Goal: Transaction & Acquisition: Purchase product/service

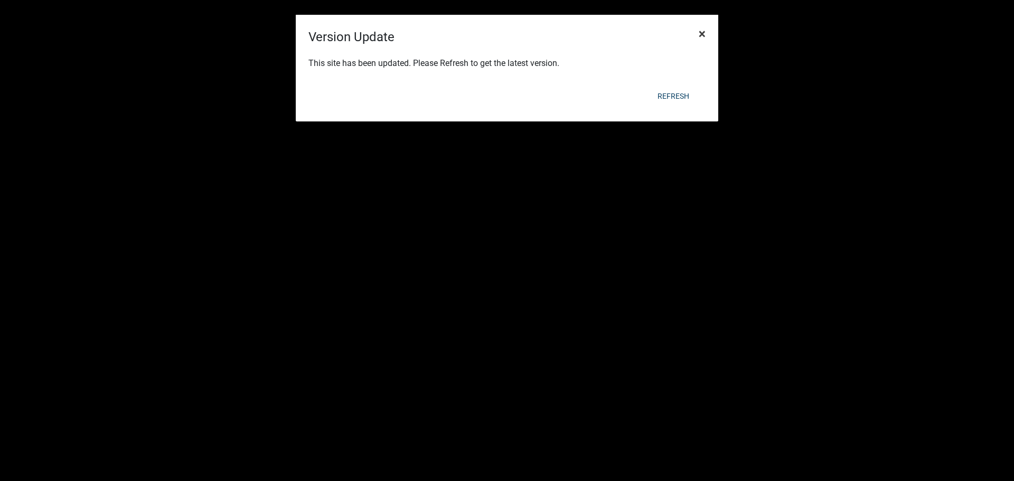
click at [701, 31] on span "×" at bounding box center [702, 33] width 7 height 15
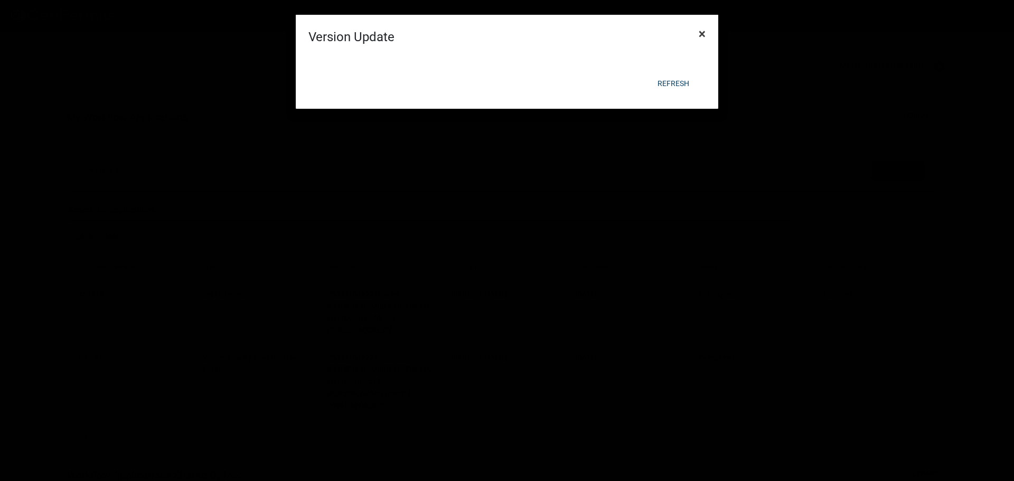
click at [702, 32] on span "×" at bounding box center [702, 33] width 7 height 15
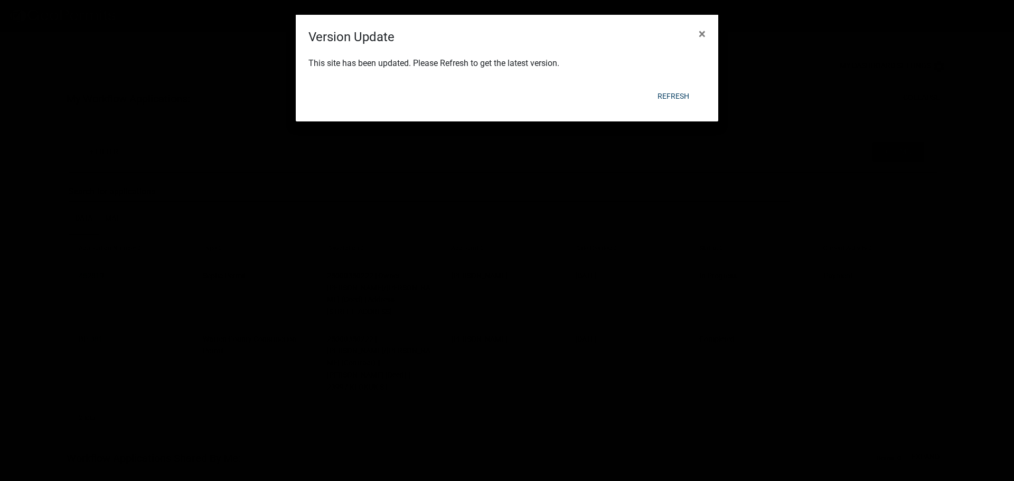
click at [701, 33] on form "Version Update × This site has been updated. Please Refresh to get the latest v…" at bounding box center [507, 63] width 423 height 97
click at [701, 33] on span "×" at bounding box center [702, 33] width 7 height 15
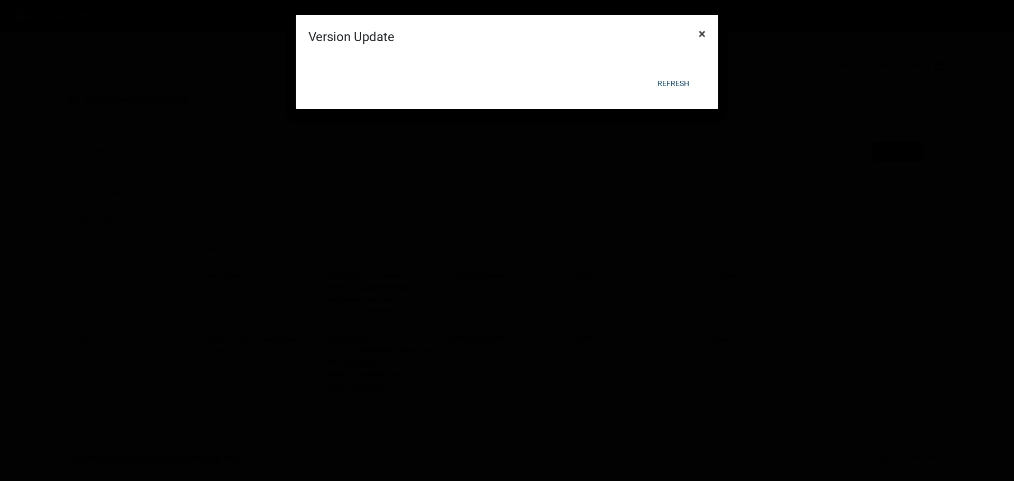
click at [701, 33] on span "×" at bounding box center [702, 33] width 7 height 15
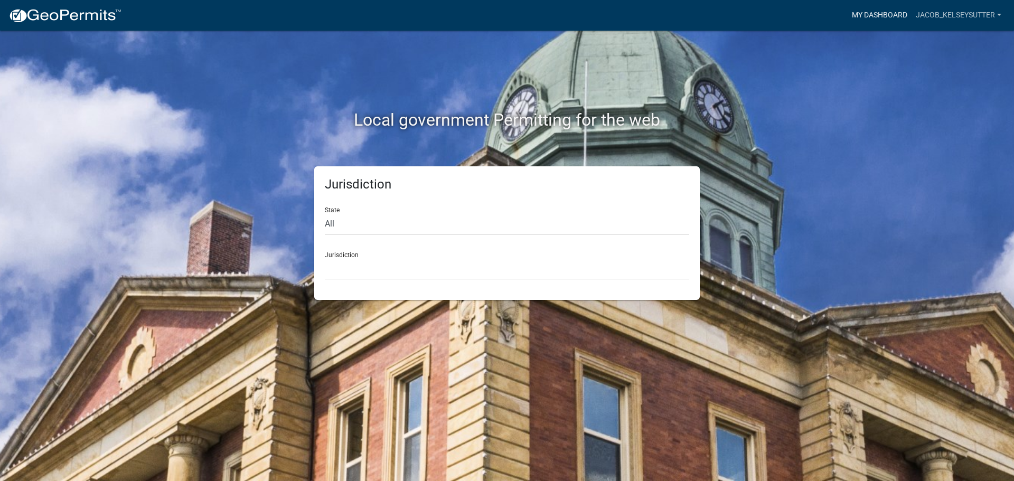
click at [889, 17] on link "My Dashboard" at bounding box center [880, 15] width 64 height 20
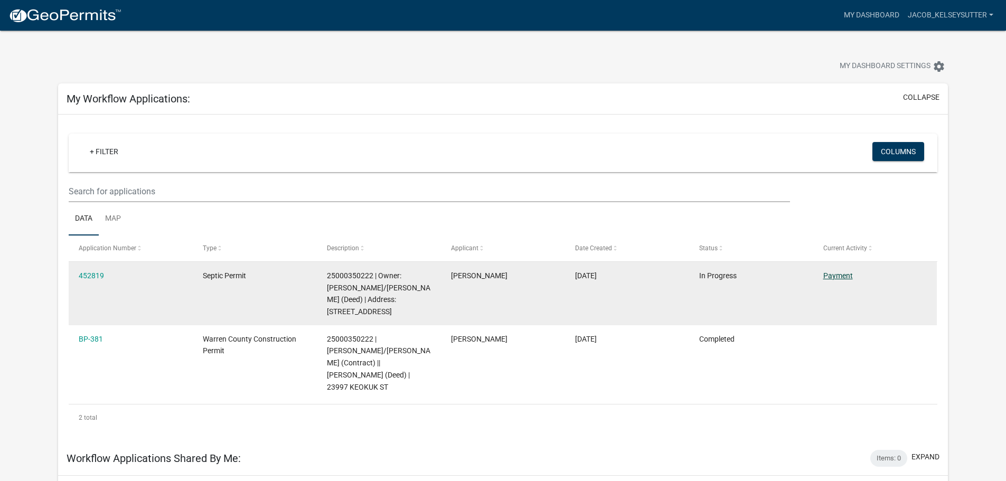
click at [840, 274] on link "Payment" at bounding box center [838, 275] width 30 height 8
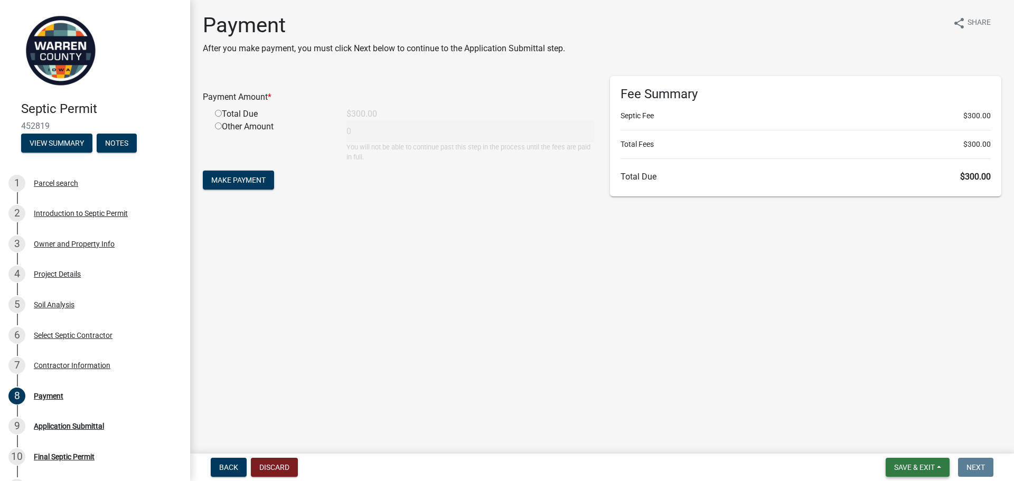
click at [923, 467] on span "Save & Exit" at bounding box center [914, 467] width 41 height 8
drag, startPoint x: 715, startPoint y: 401, endPoint x: 707, endPoint y: 397, distance: 9.4
click at [715, 401] on main "Payment After you make payment, you must click Next below to continue to the Ap…" at bounding box center [602, 224] width 824 height 449
click at [219, 114] on input "radio" at bounding box center [218, 113] width 7 height 7
radio input "true"
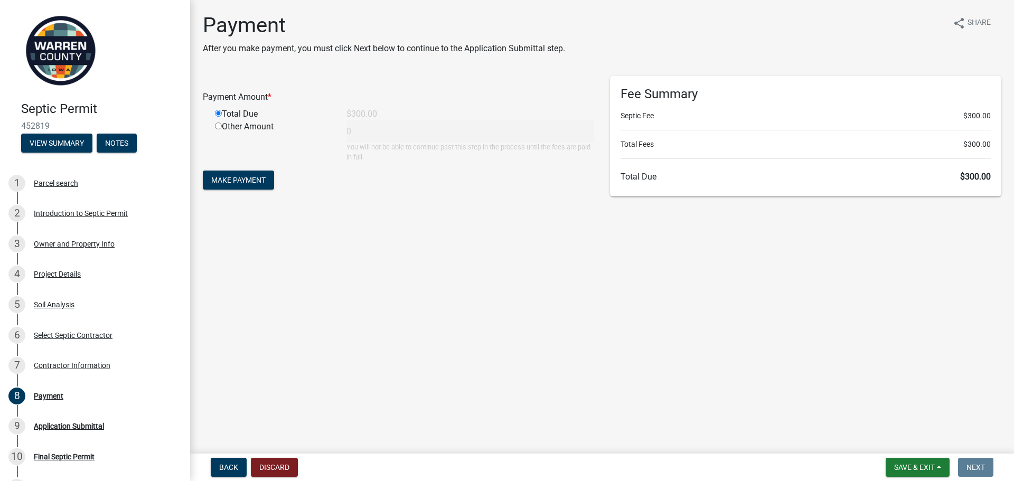
type input "300"
click at [224, 180] on span "Make Payment" at bounding box center [238, 180] width 54 height 8
